Goal: Task Accomplishment & Management: Manage account settings

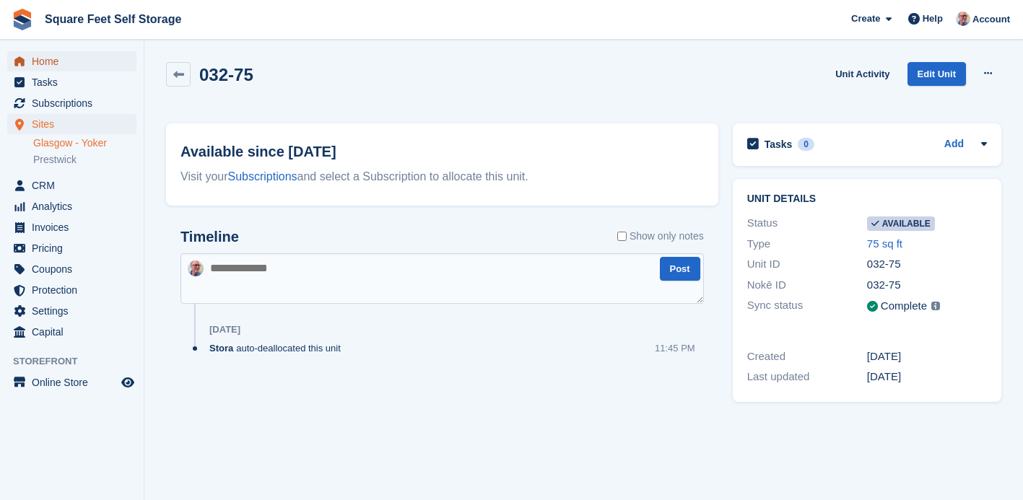
click at [45, 61] on span "Home" at bounding box center [75, 61] width 87 height 20
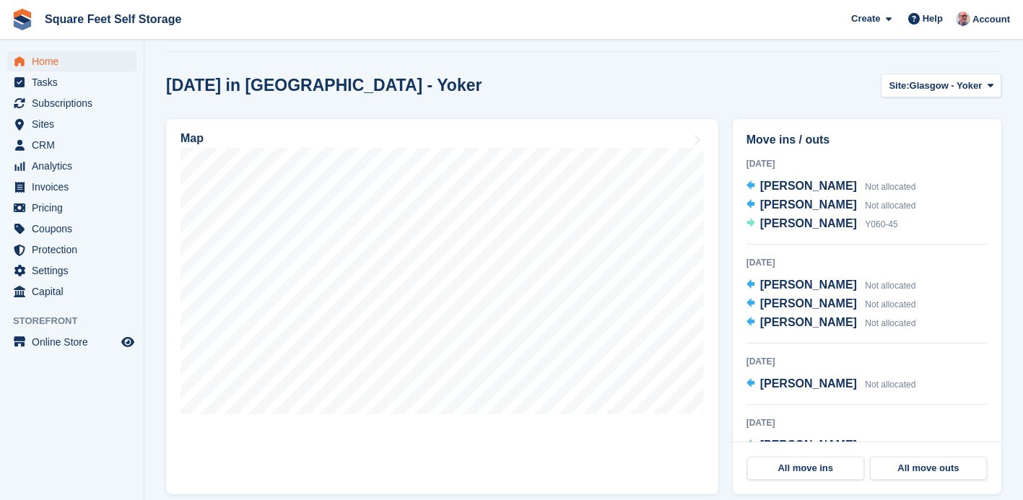
scroll to position [336, 0]
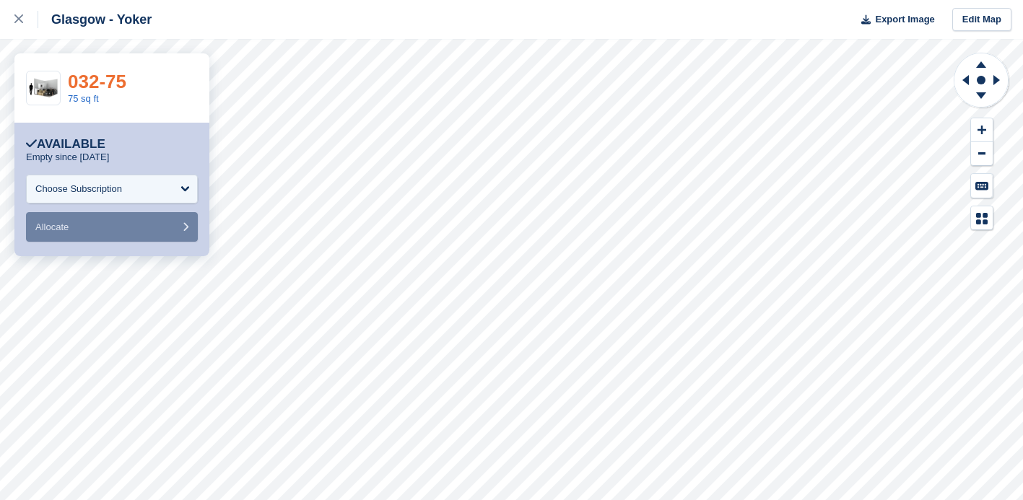
click at [85, 80] on link "032-75" at bounding box center [97, 82] width 58 height 22
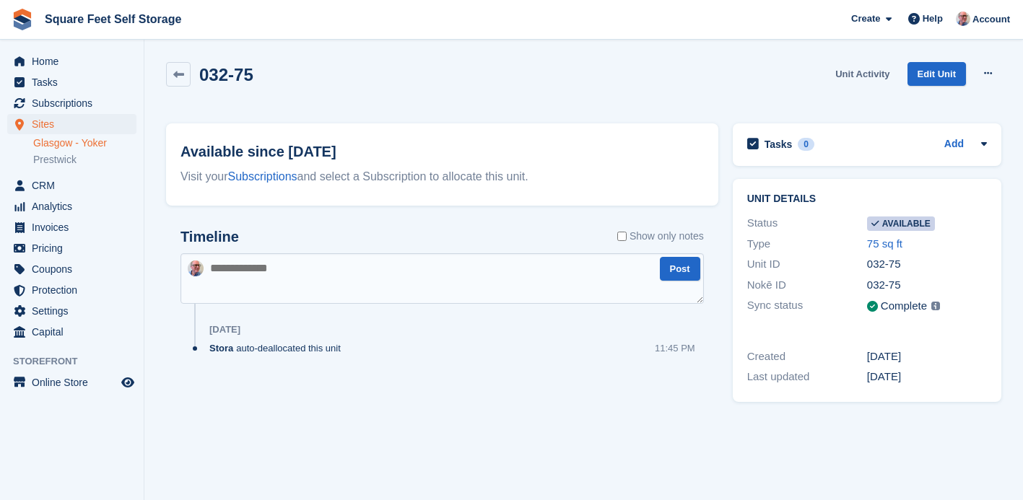
click at [862, 74] on link "Unit Activity" at bounding box center [862, 74] width 66 height 24
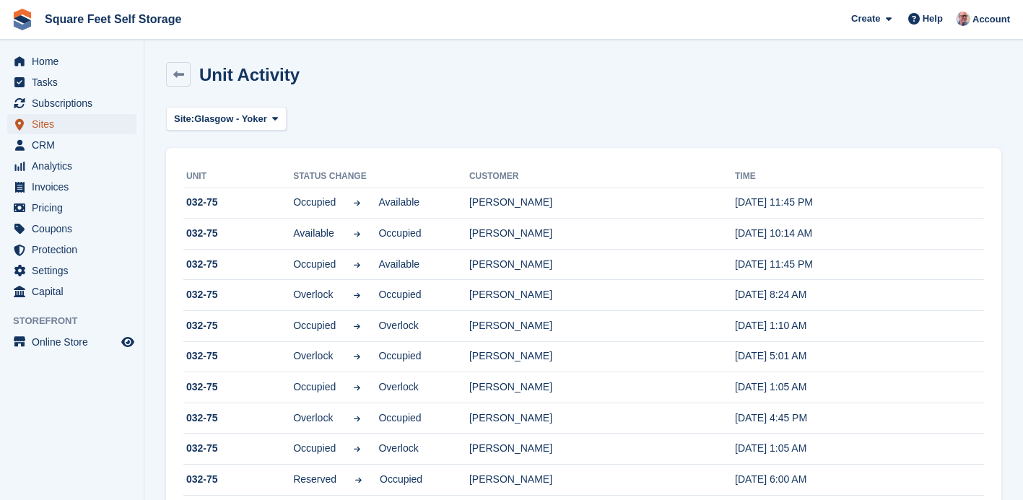
click at [55, 121] on span "Sites" at bounding box center [75, 124] width 87 height 20
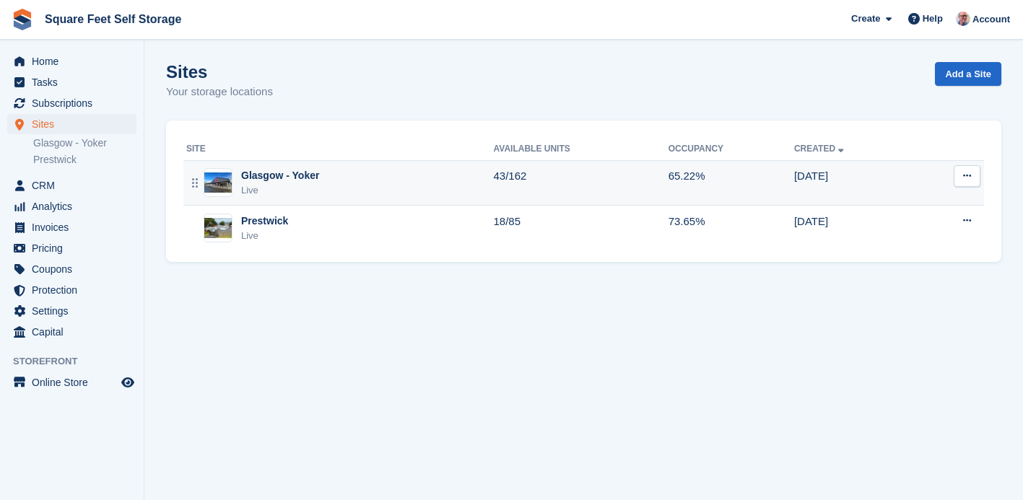
click at [302, 188] on div "Live" at bounding box center [280, 190] width 78 height 14
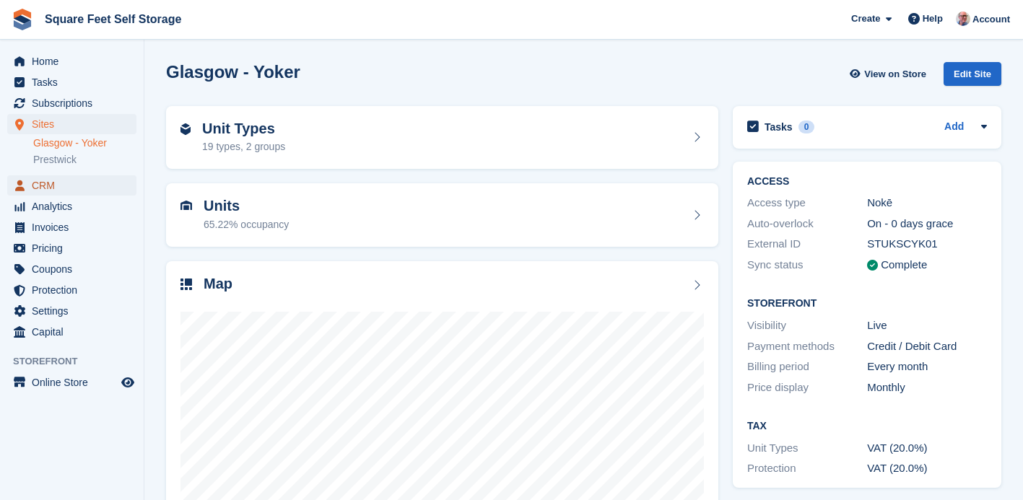
click at [46, 180] on span "CRM" at bounding box center [75, 185] width 87 height 20
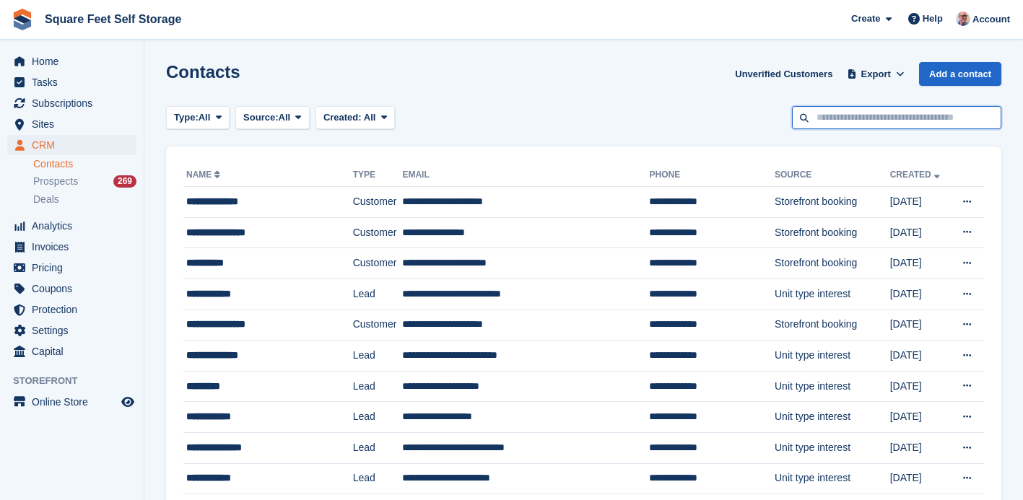
click at [815, 116] on input "text" at bounding box center [896, 118] width 209 height 24
type input "*****"
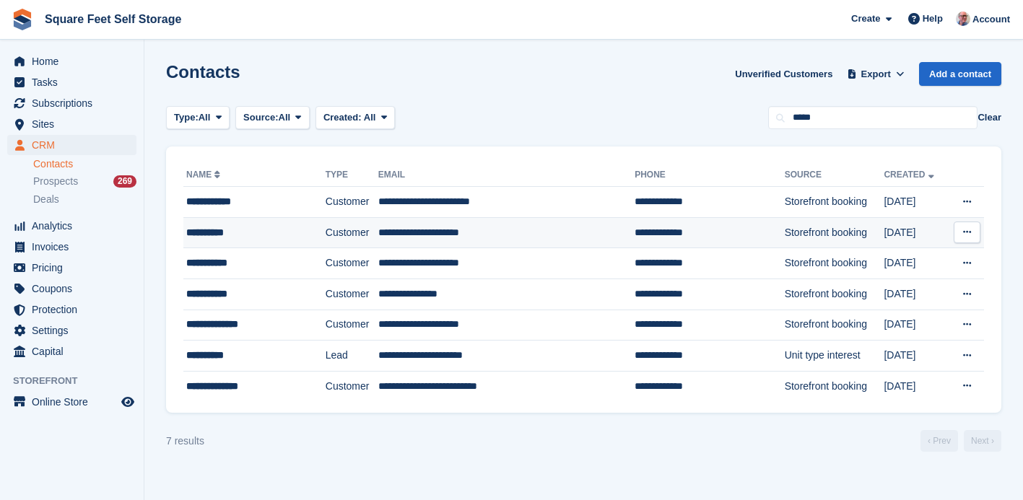
click at [503, 239] on td "**********" at bounding box center [506, 232] width 256 height 31
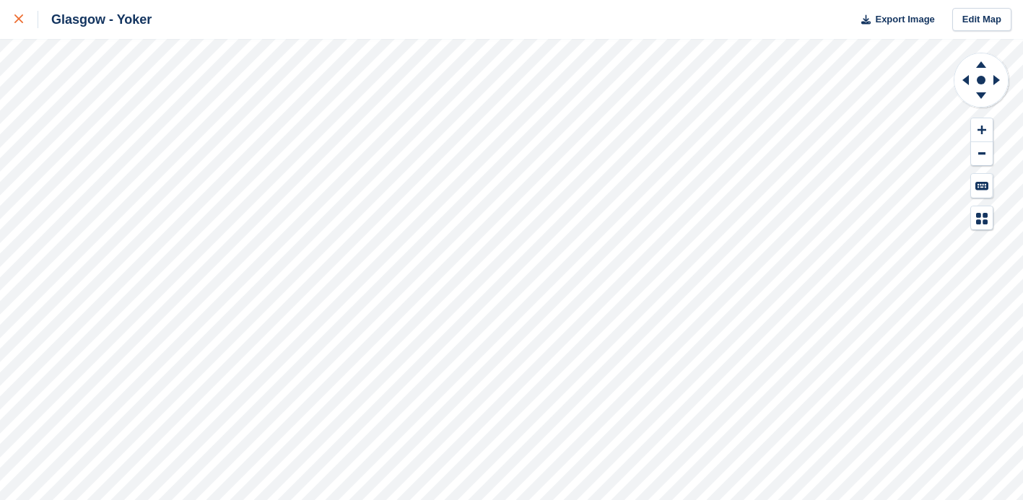
click at [19, 16] on icon at bounding box center [18, 18] width 9 height 9
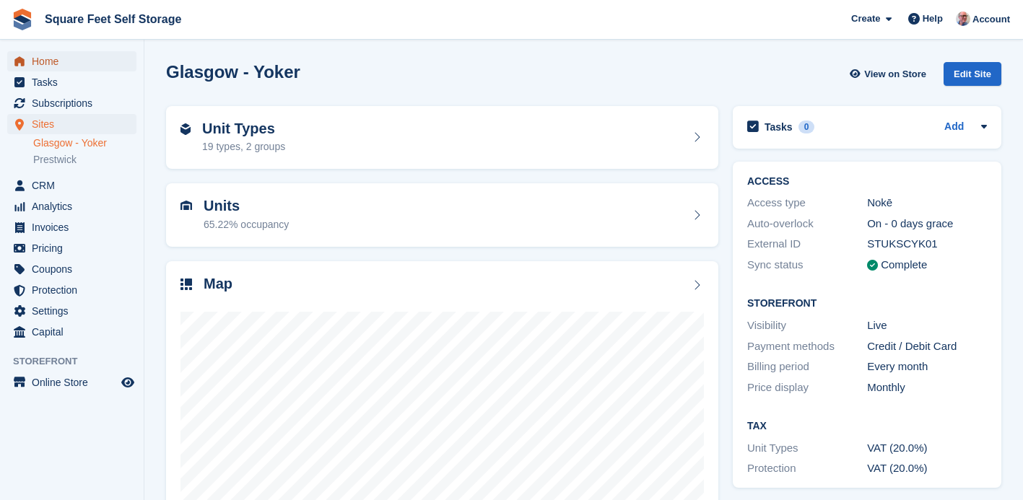
click at [61, 61] on span "Home" at bounding box center [75, 61] width 87 height 20
